Goal: Transaction & Acquisition: Download file/media

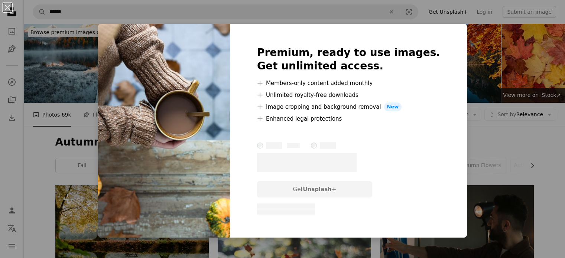
scroll to position [5353, 0]
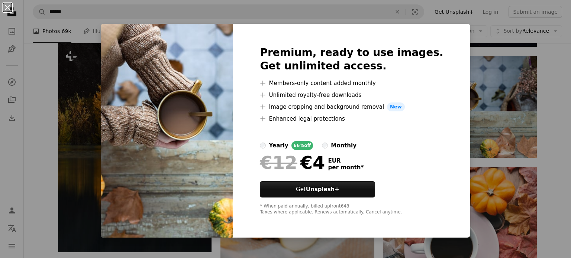
click at [7, 8] on button "An X shape" at bounding box center [7, 7] width 9 height 9
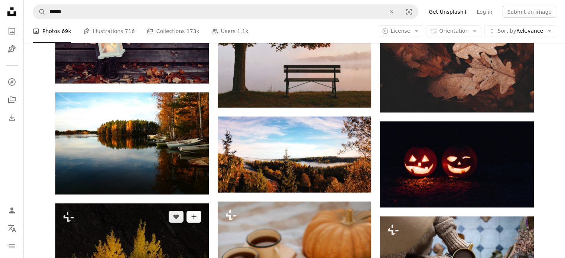
scroll to position [5092, 0]
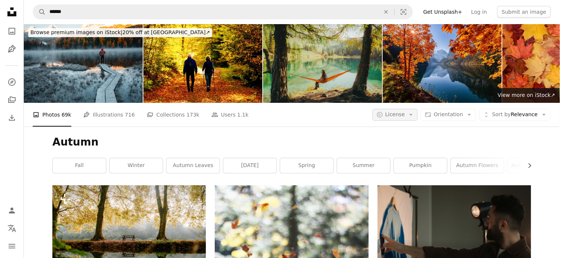
click at [414, 112] on icon "Arrow down" at bounding box center [411, 115] width 7 height 7
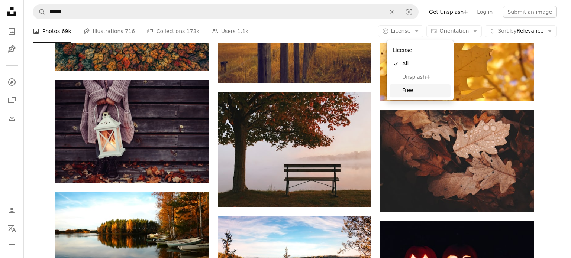
click at [415, 90] on span "Free" at bounding box center [424, 90] width 45 height 7
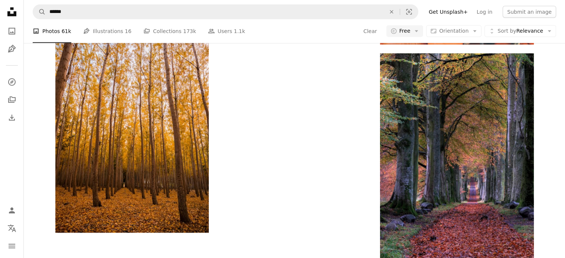
scroll to position [1301, 0]
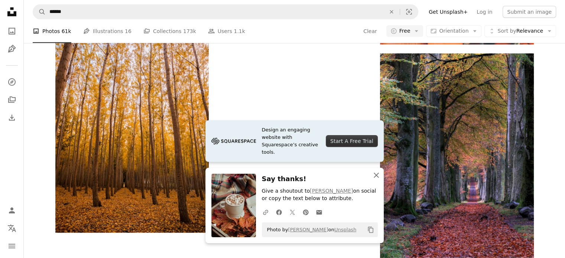
click at [378, 175] on icon "An X shape" at bounding box center [376, 175] width 9 height 9
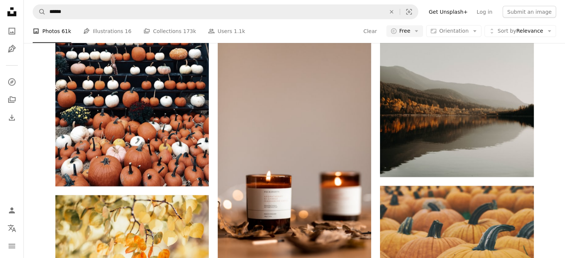
scroll to position [4609, 0]
